Goal: Navigation & Orientation: Understand site structure

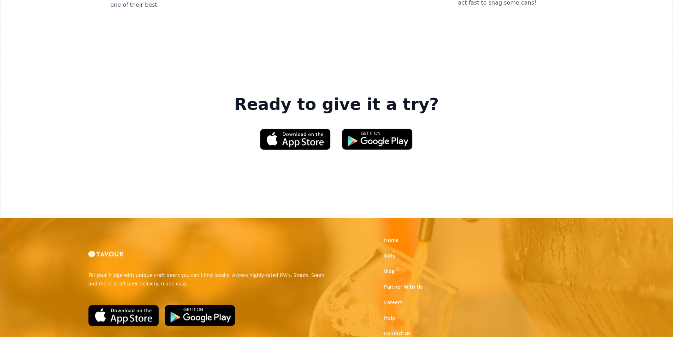
scroll to position [1069, 0]
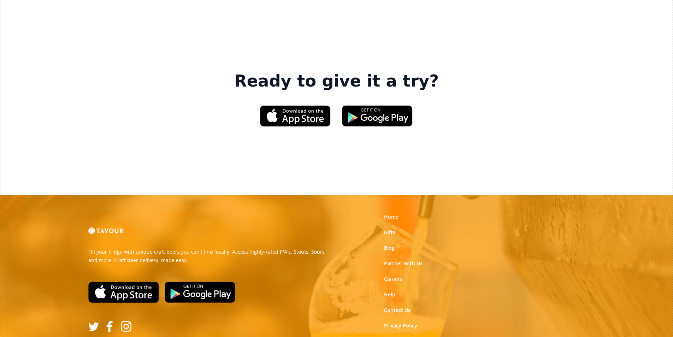
click at [395, 213] on link "Home" at bounding box center [391, 216] width 14 height 7
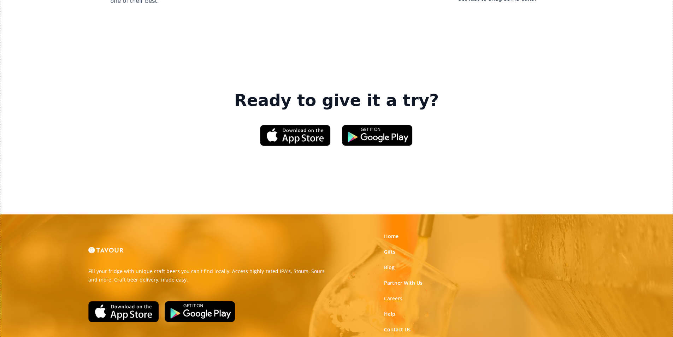
scroll to position [1069, 0]
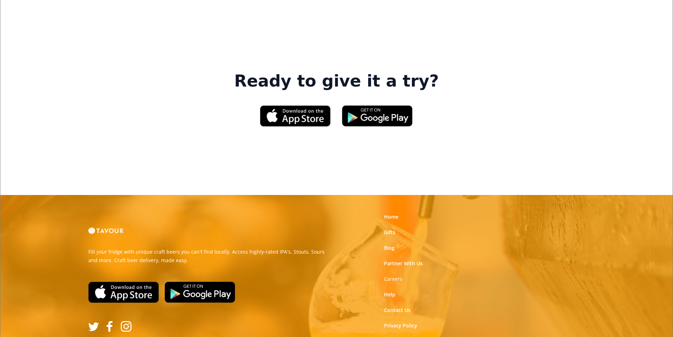
drag, startPoint x: 330, startPoint y: 243, endPoint x: 402, endPoint y: 242, distance: 71.7
click at [396, 260] on link "Partner With Us" at bounding box center [403, 263] width 39 height 7
click at [411, 337] on link "Terms of Use" at bounding box center [399, 341] width 31 height 7
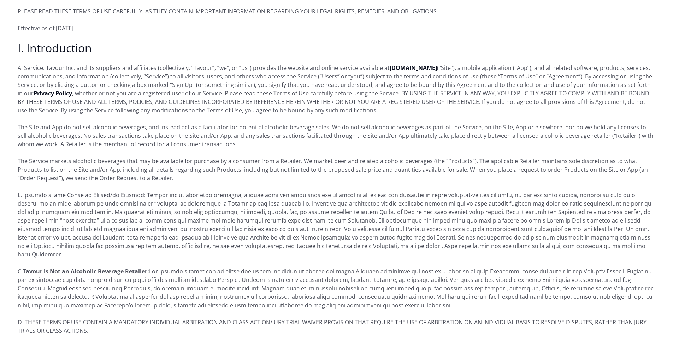
scroll to position [247, 0]
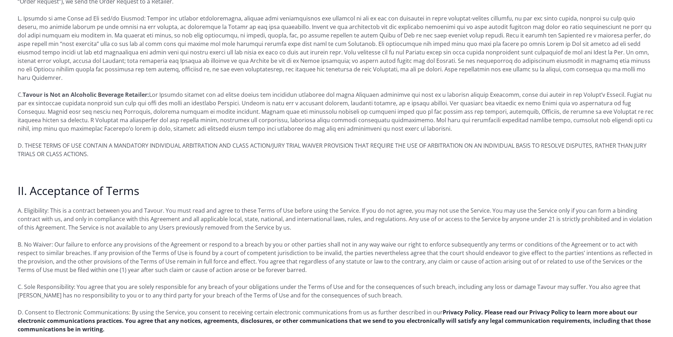
click at [400, 312] on strong "Privacy Policy. Please read our Privacy Policy to learn more about our electron…" at bounding box center [334, 320] width 633 height 25
